Goal: Task Accomplishment & Management: Manage account settings

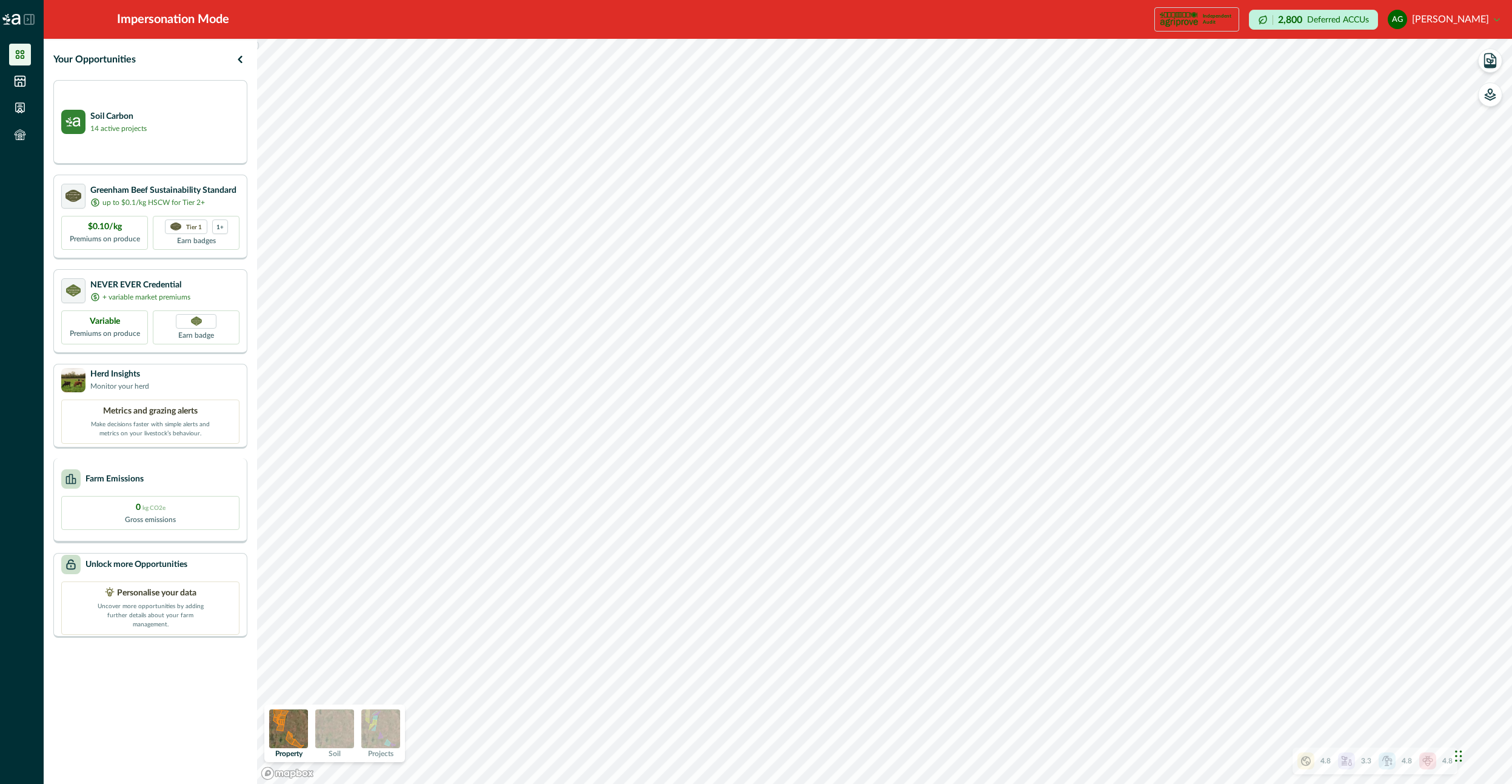
click at [186, 477] on div "Farm Emissions" at bounding box center [150, 478] width 178 height 19
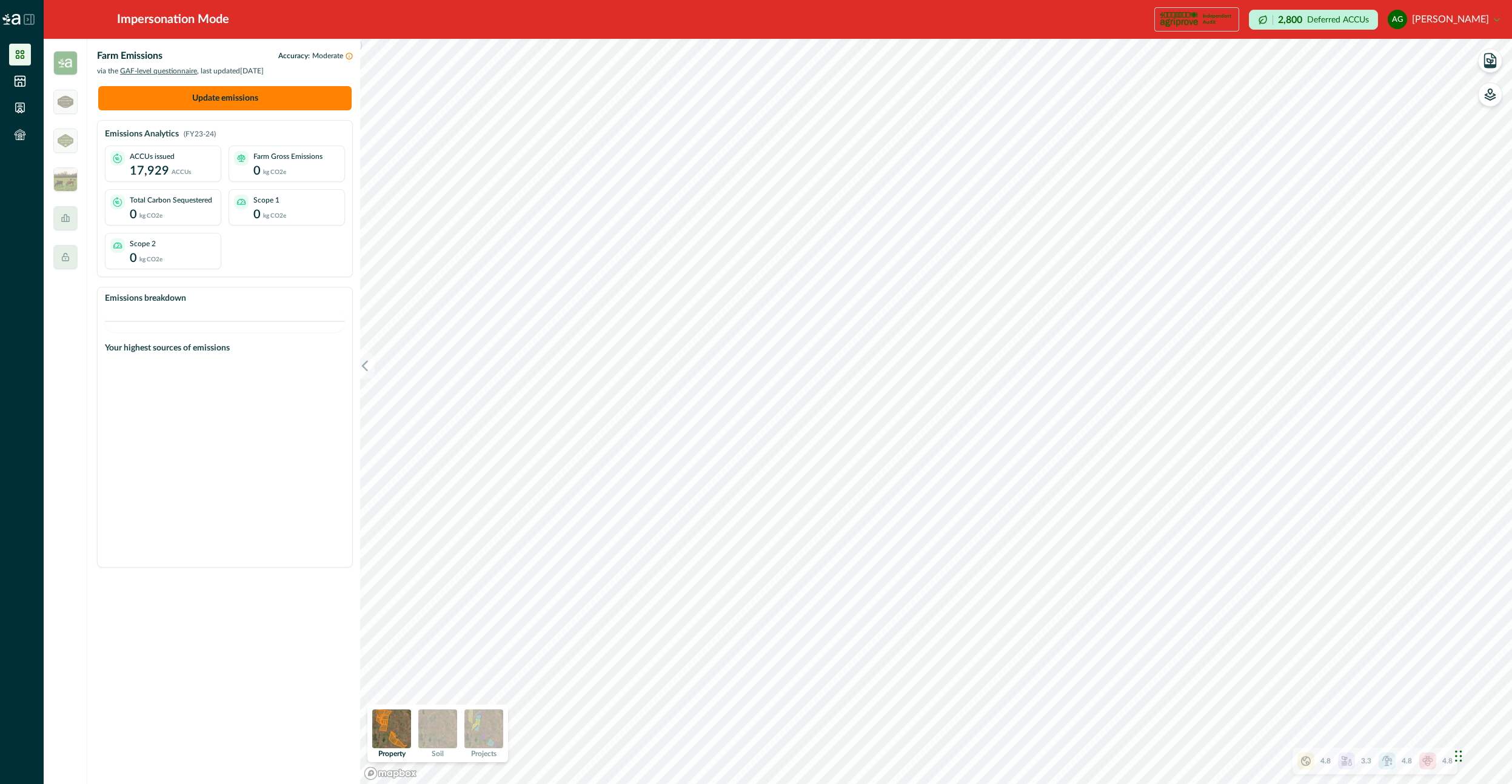
click at [165, 170] on p "17,929" at bounding box center [149, 171] width 39 height 19
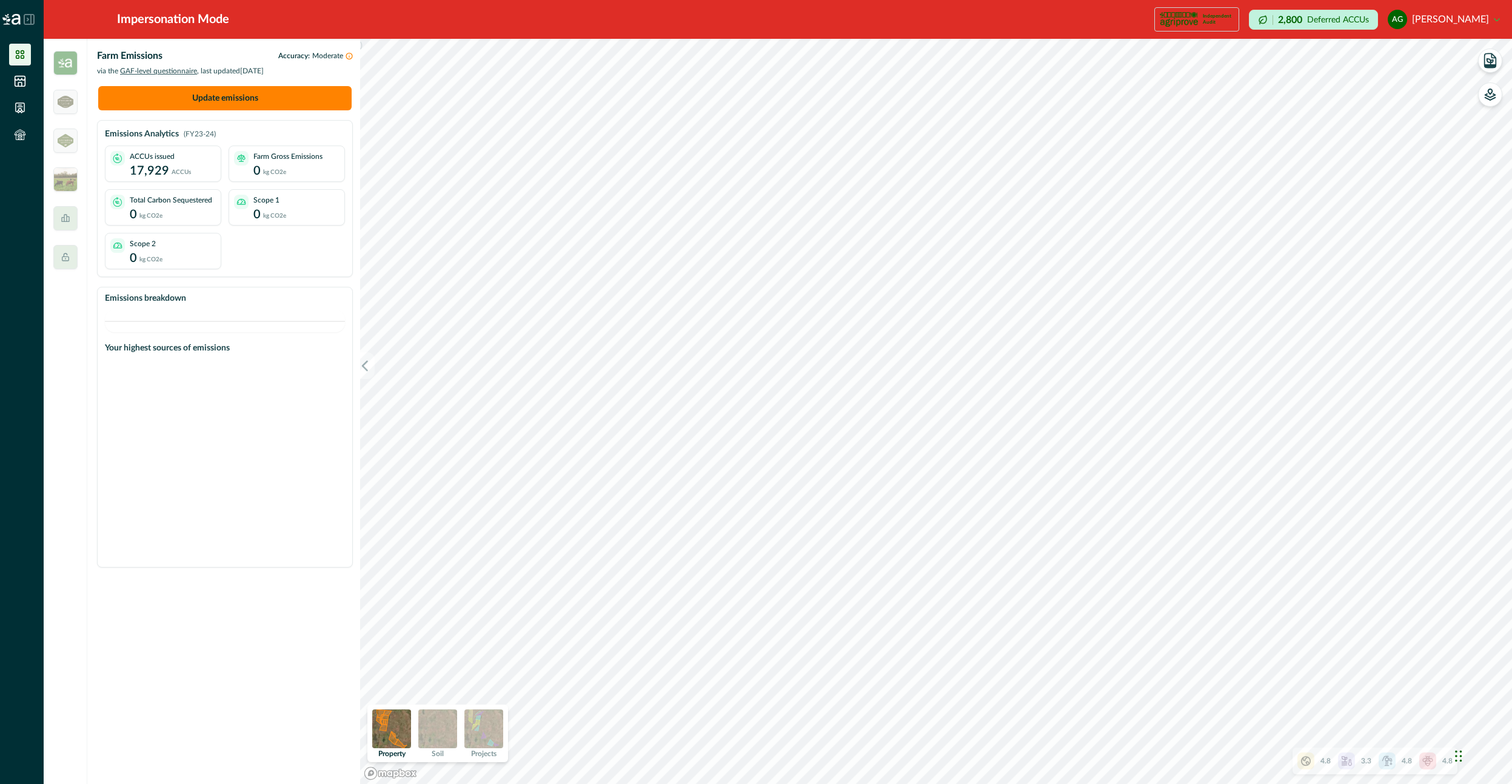
click at [165, 170] on p "17,929" at bounding box center [149, 171] width 39 height 19
click at [1428, 10] on button "ag [PERSON_NAME]" at bounding box center [1444, 19] width 113 height 29
click at [1412, 56] on button "Sign out" at bounding box center [1432, 54] width 135 height 20
